Goal: Transaction & Acquisition: Subscribe to service/newsletter

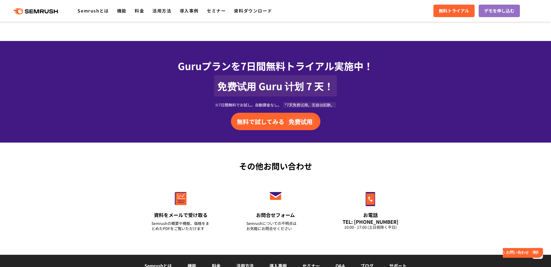
scroll to position [2441, 0]
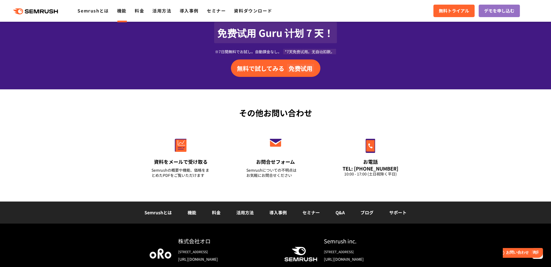
click at [122, 12] on link "機能" at bounding box center [121, 10] width 9 height 7
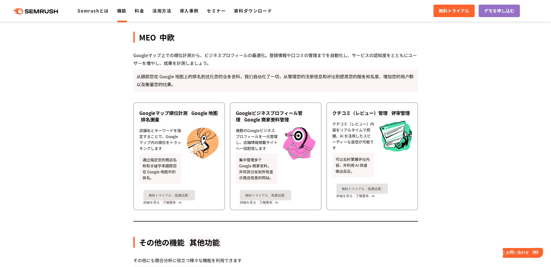
scroll to position [2034, 0]
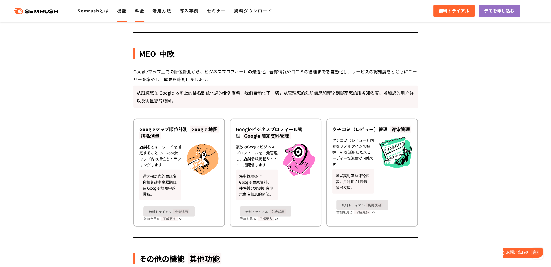
click at [142, 14] on li "料金" at bounding box center [139, 10] width 9 height 7
click at [140, 13] on link "料金" at bounding box center [139, 10] width 9 height 7
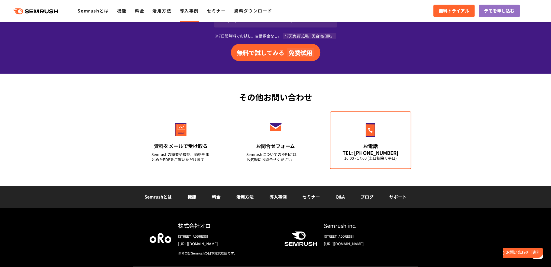
scroll to position [780, 0]
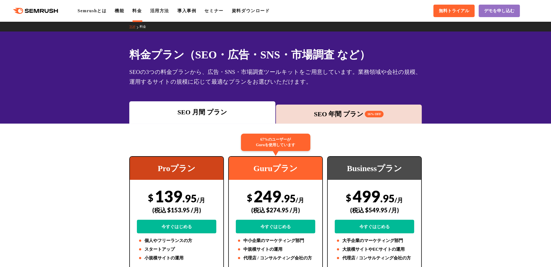
click at [345, 107] on div "SEO 年間 プラン 16% OFF" at bounding box center [349, 113] width 146 height 19
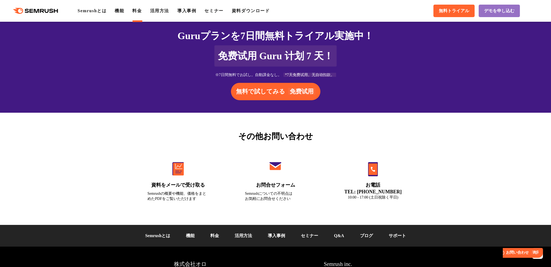
scroll to position [2575, 0]
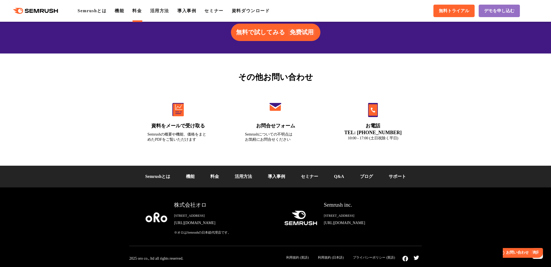
click at [355, 223] on link "[URL][DOMAIN_NAME]" at bounding box center [365, 222] width 82 height 5
